Goal: Task Accomplishment & Management: Manage account settings

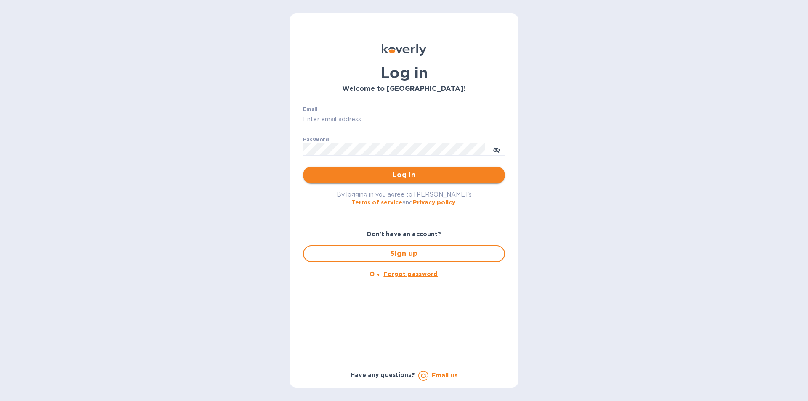
type input "[EMAIL_ADDRESS][DOMAIN_NAME]"
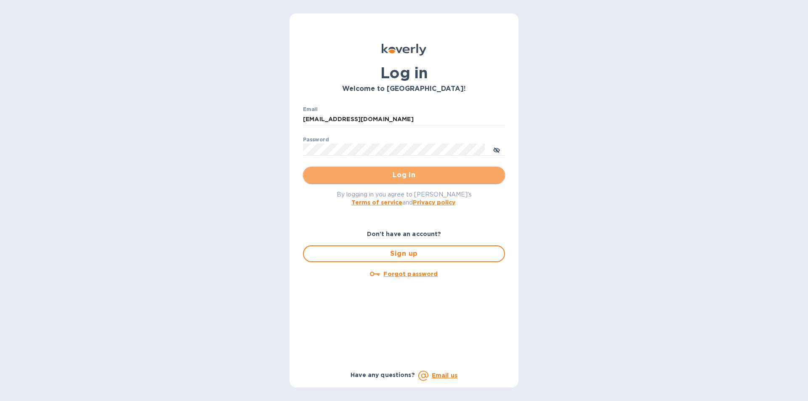
click at [402, 174] on span "Log in" at bounding box center [404, 175] width 188 height 10
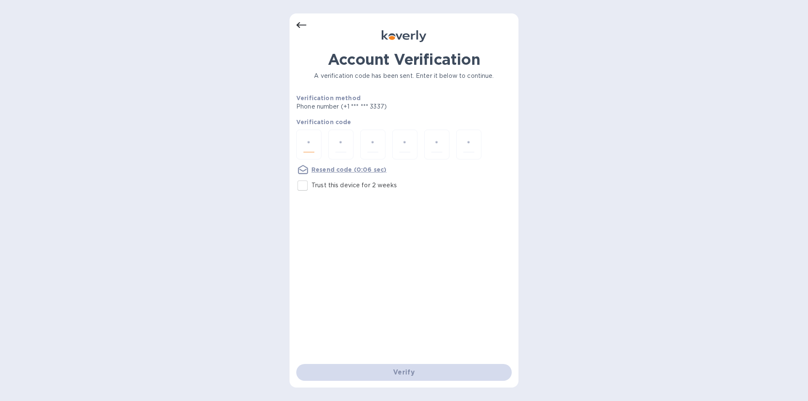
click at [308, 143] on input "number" at bounding box center [308, 145] width 11 height 16
click at [315, 141] on div at bounding box center [308, 145] width 25 height 30
type input "4"
type input "5"
type input "3"
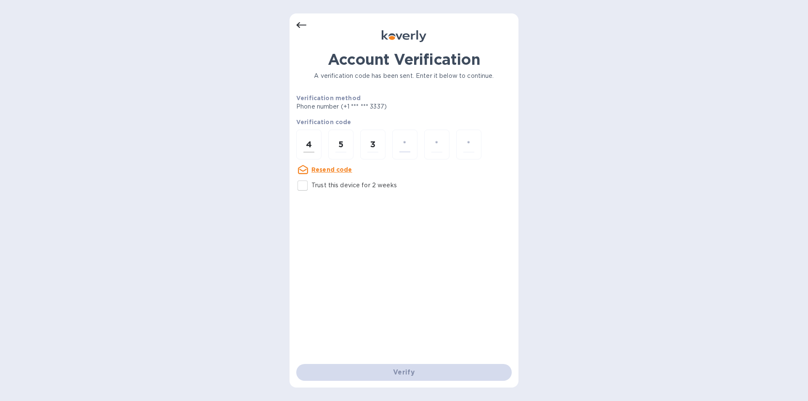
type input "8"
type input "9"
type input "0"
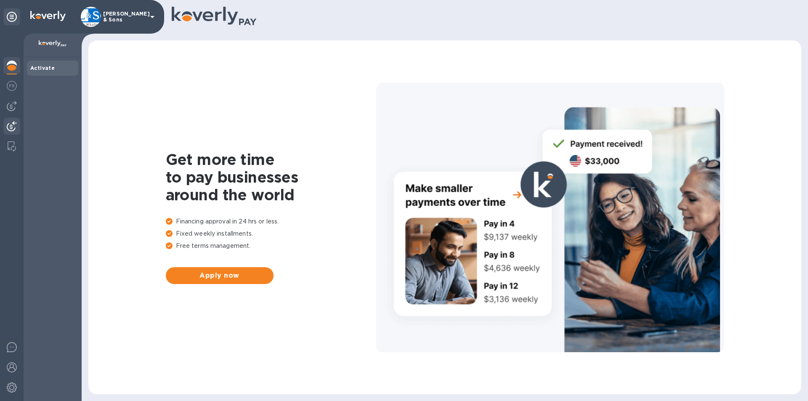
click at [11, 124] on img at bounding box center [12, 126] width 10 height 10
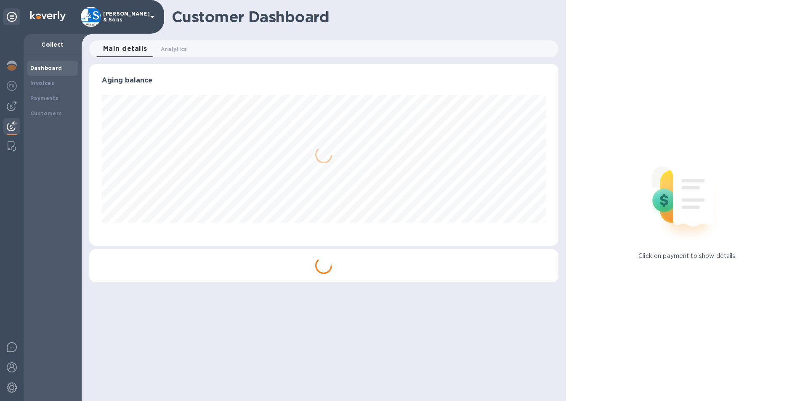
scroll to position [182, 469]
click at [45, 78] on div "Invoices" at bounding box center [52, 83] width 51 height 15
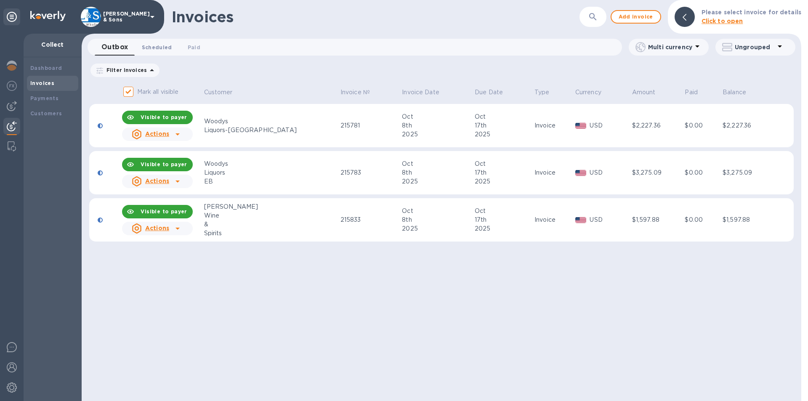
click at [164, 48] on span "Scheduled 0" at bounding box center [157, 47] width 30 height 9
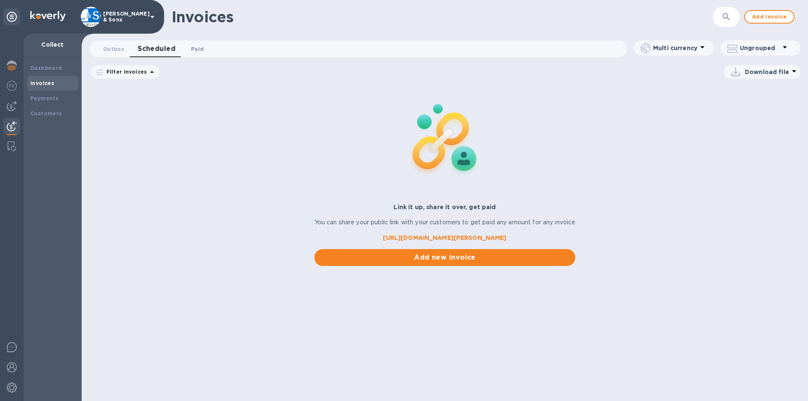
click at [197, 48] on span "Paid 0" at bounding box center [197, 49] width 13 height 9
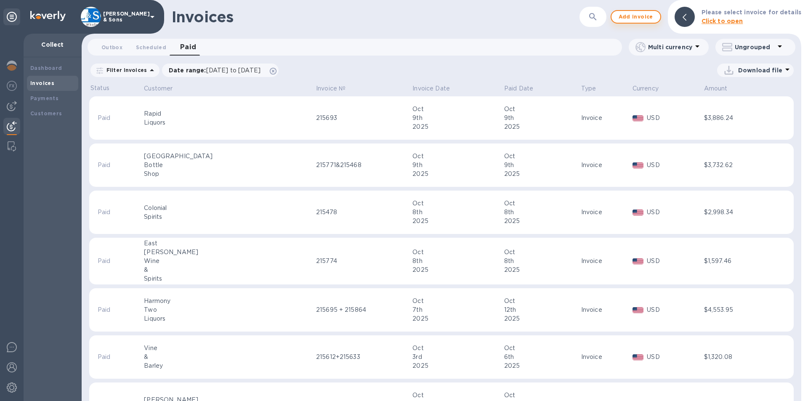
click at [640, 13] on span "Add invoice" at bounding box center [635, 17] width 35 height 10
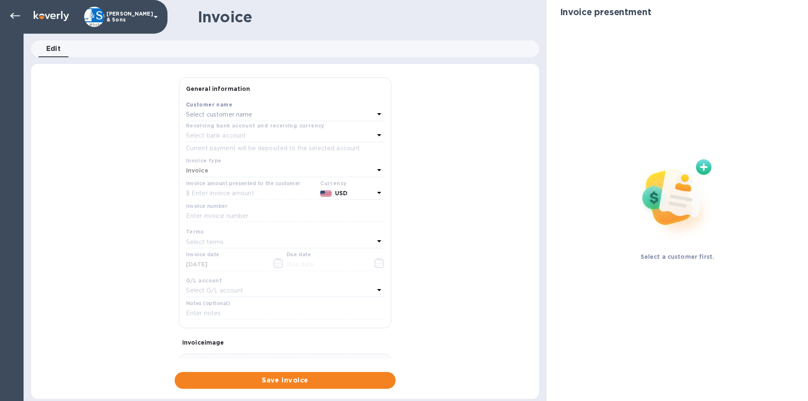
click at [265, 111] on div "Select customer name" at bounding box center [280, 115] width 188 height 12
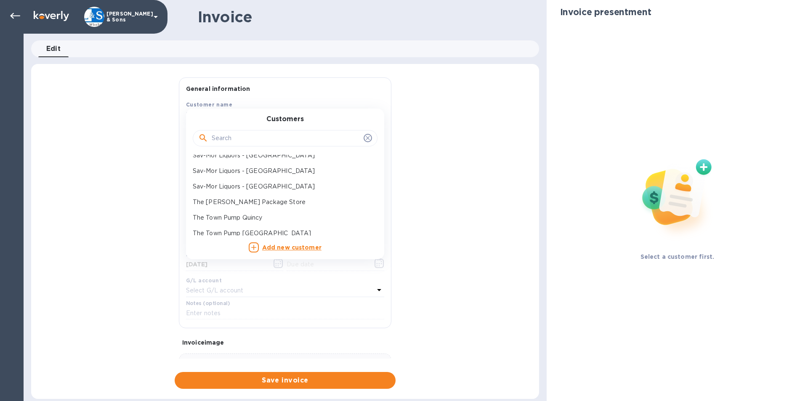
scroll to position [402, 0]
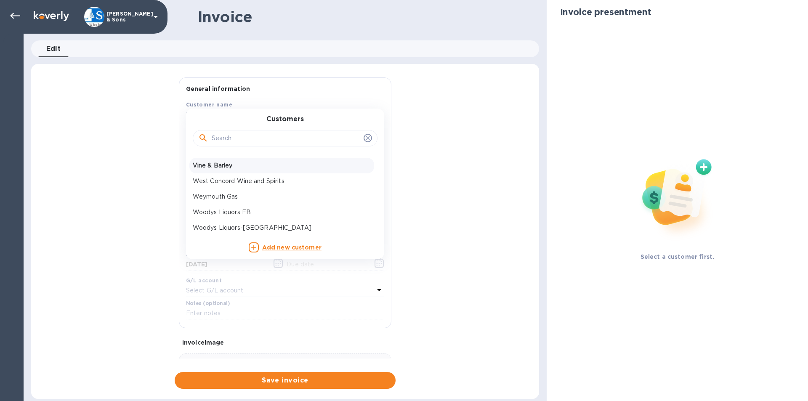
click at [236, 164] on p "Vine & Barley" at bounding box center [282, 165] width 178 height 9
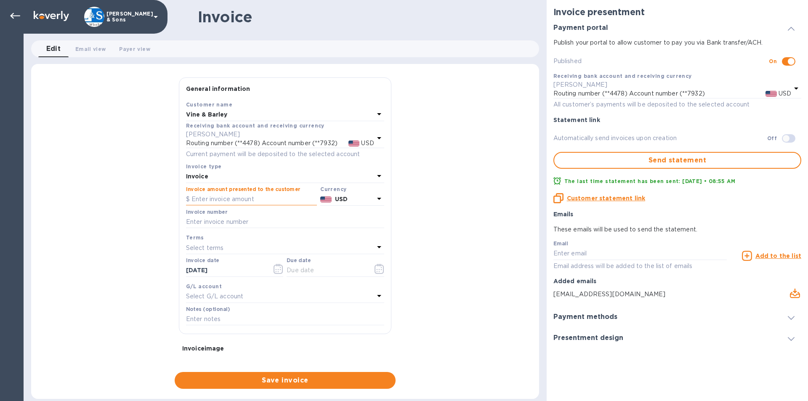
click at [233, 196] on input "text" at bounding box center [251, 199] width 131 height 13
click at [227, 224] on input "text" at bounding box center [285, 222] width 198 height 13
click at [208, 198] on input "2,085.95" at bounding box center [253, 199] width 125 height 13
type input "2,086.95"
click at [239, 221] on input "text" at bounding box center [285, 222] width 198 height 13
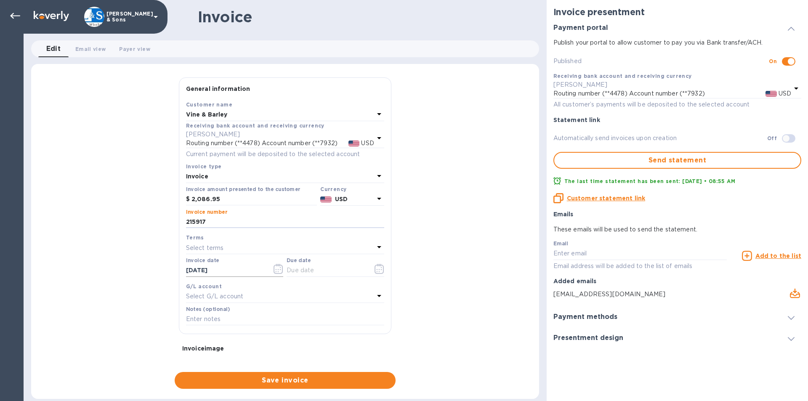
type input "215917"
click at [273, 274] on button "button" at bounding box center [278, 269] width 20 height 20
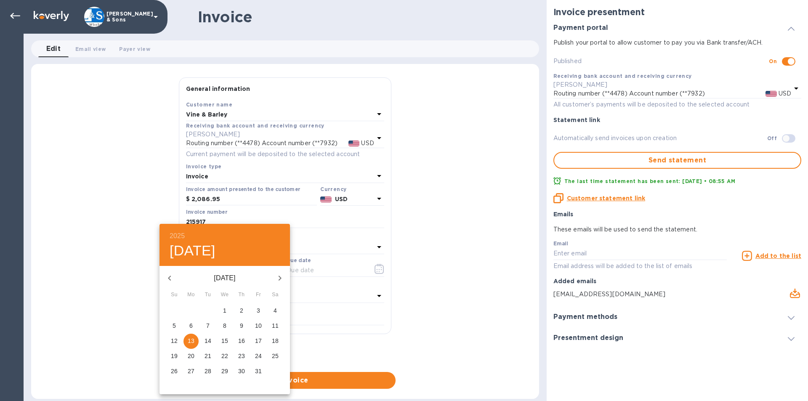
click at [374, 269] on div at bounding box center [404, 200] width 808 height 401
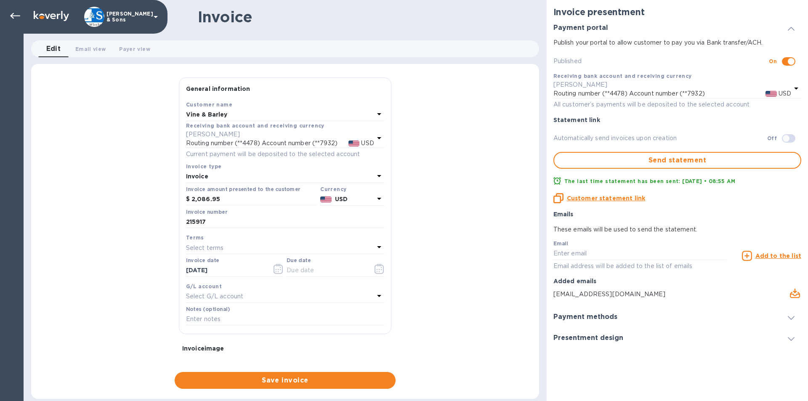
click at [374, 269] on div "2025 Mon, Oct 13 October 2025 Su Mo Tu We Th Fr Sa 28 29 30 1 2 3 4 5 6 7 8 9 1…" at bounding box center [404, 200] width 808 height 401
click at [374, 269] on icon "button" at bounding box center [379, 269] width 10 height 10
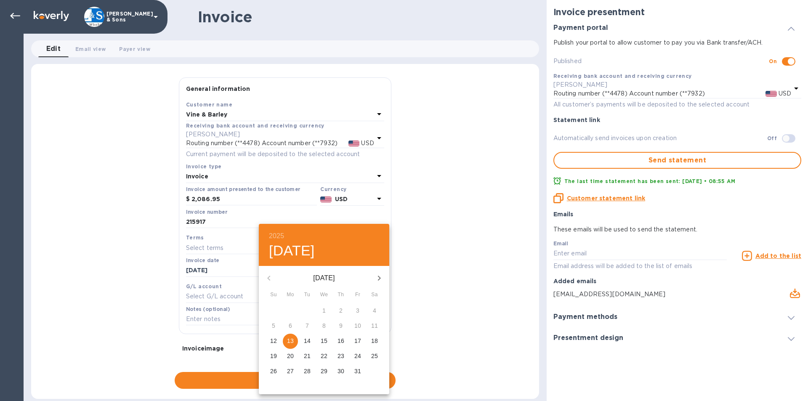
click at [356, 345] on p "17" at bounding box center [357, 341] width 7 height 8
type input "10/17/2025"
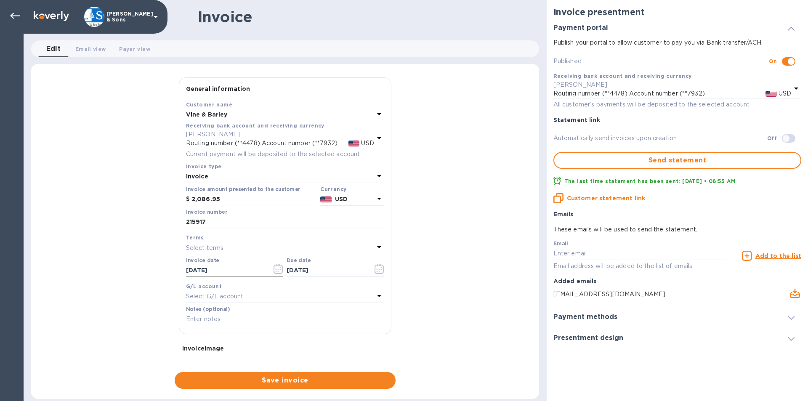
click at [274, 271] on icon "button" at bounding box center [278, 269] width 10 height 10
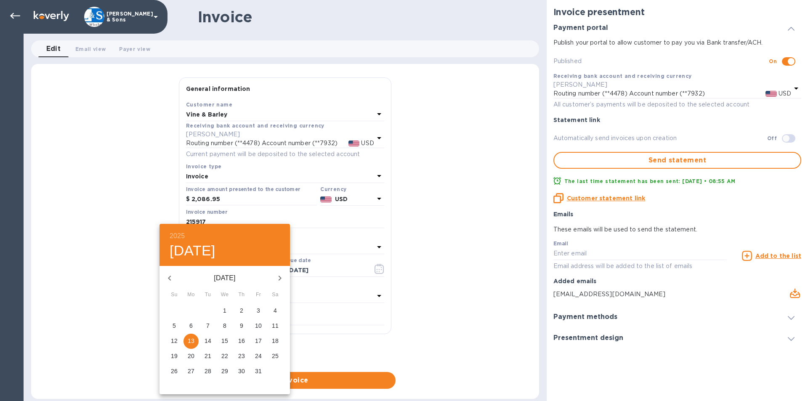
click at [255, 326] on p "10" at bounding box center [258, 325] width 7 height 8
type input "10/10/2025"
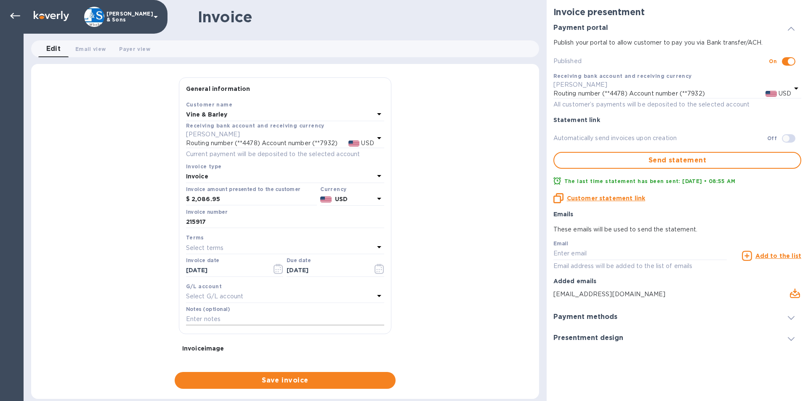
click at [221, 318] on input "text" at bounding box center [285, 319] width 198 height 13
type input "Thank You"
click at [142, 278] on div "General information Save Customer name Vine & Barley Receiving bank account and…" at bounding box center [285, 232] width 508 height 311
click at [261, 381] on span "Save invoice" at bounding box center [284, 380] width 207 height 10
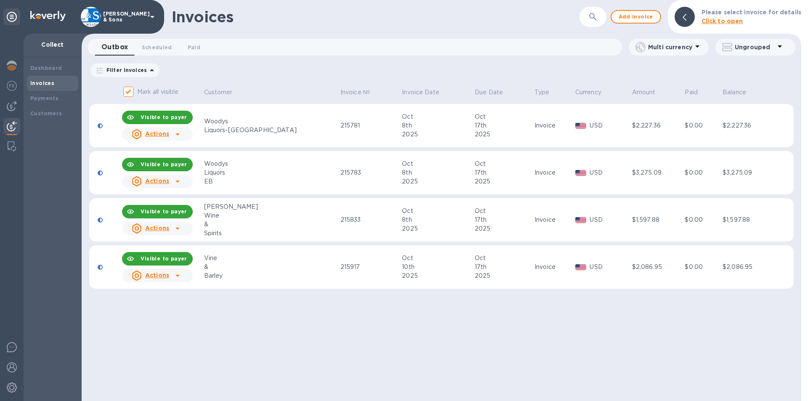
click at [182, 278] on icon at bounding box center [177, 276] width 10 height 10
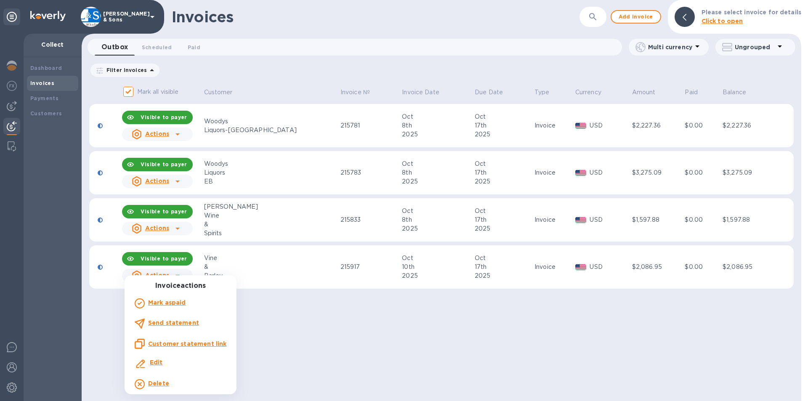
click at [171, 320] on b "Send statement" at bounding box center [173, 322] width 51 height 7
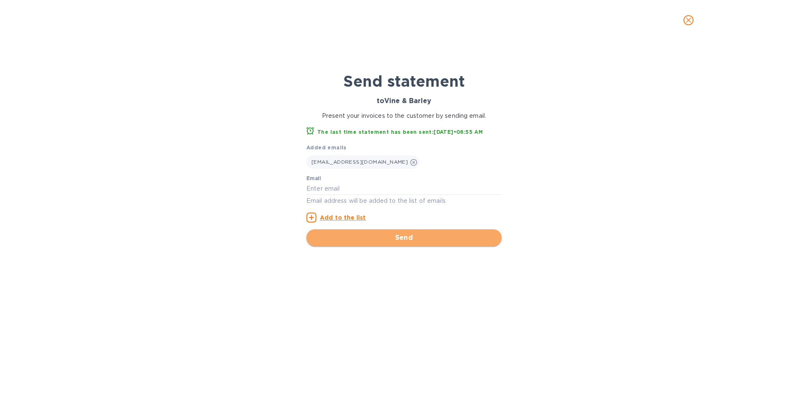
click at [365, 235] on span "Send" at bounding box center [404, 238] width 182 height 10
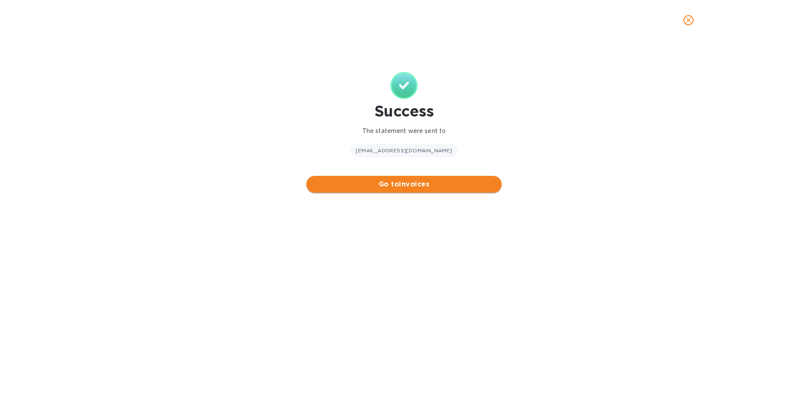
click at [458, 190] on button "Go to invoices" at bounding box center [403, 184] width 195 height 17
